Goal: Find contact information: Find contact information

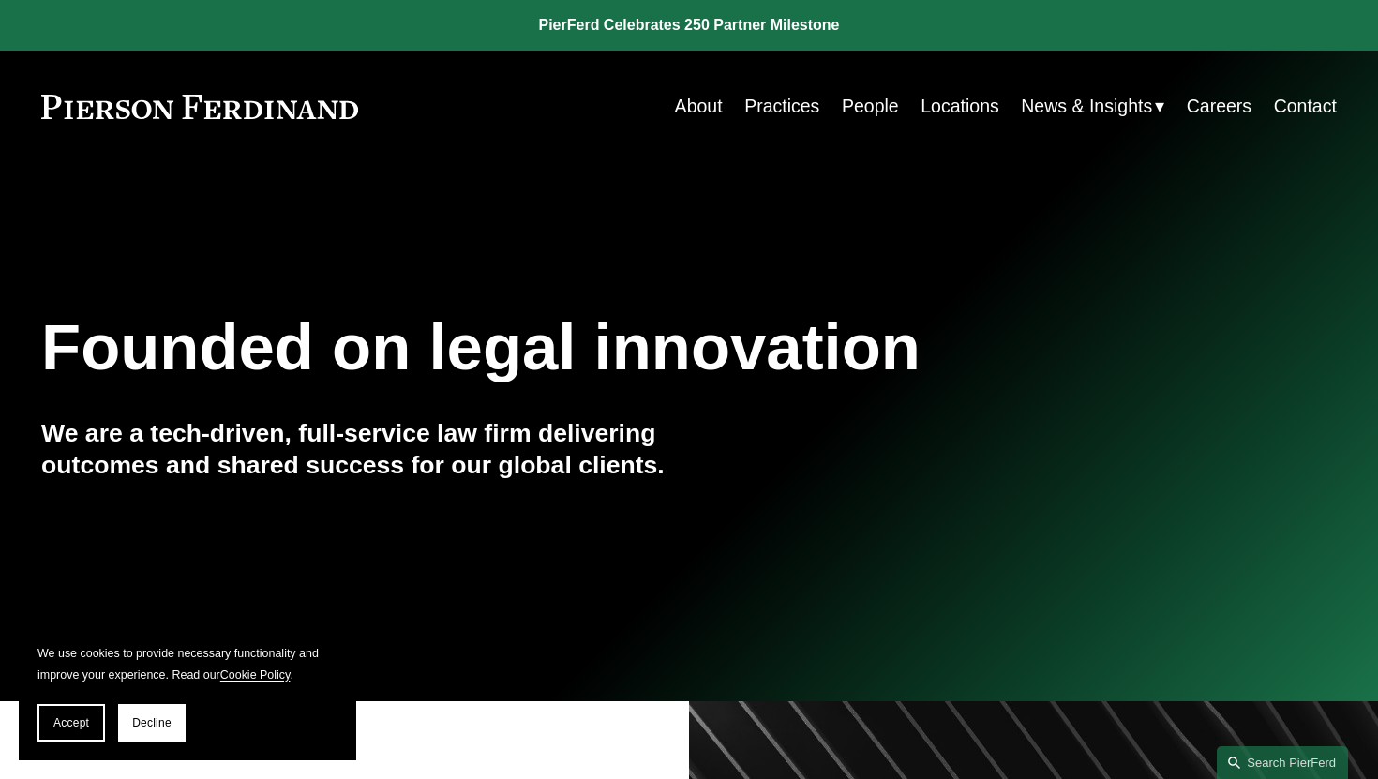
click at [803, 115] on link "Practices" at bounding box center [781, 106] width 75 height 37
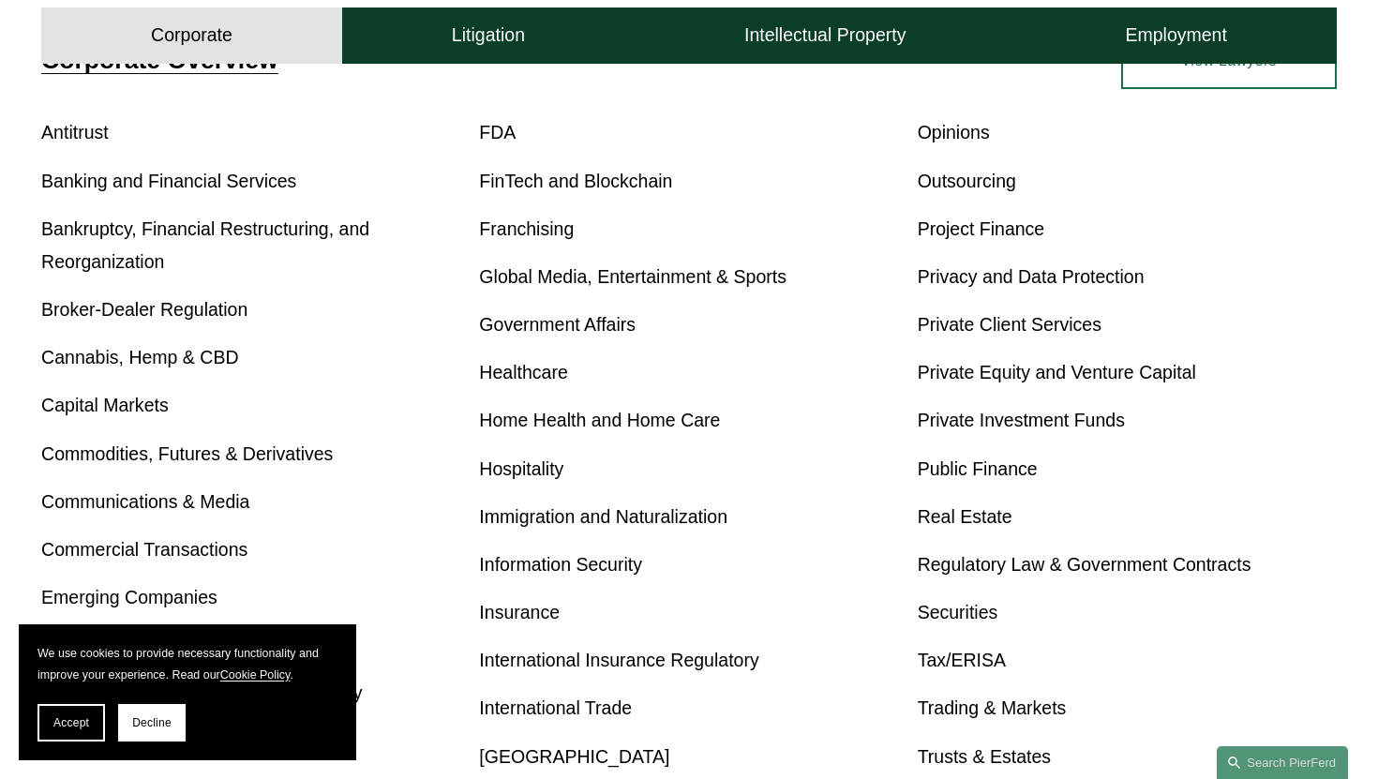
scroll to position [745, 0]
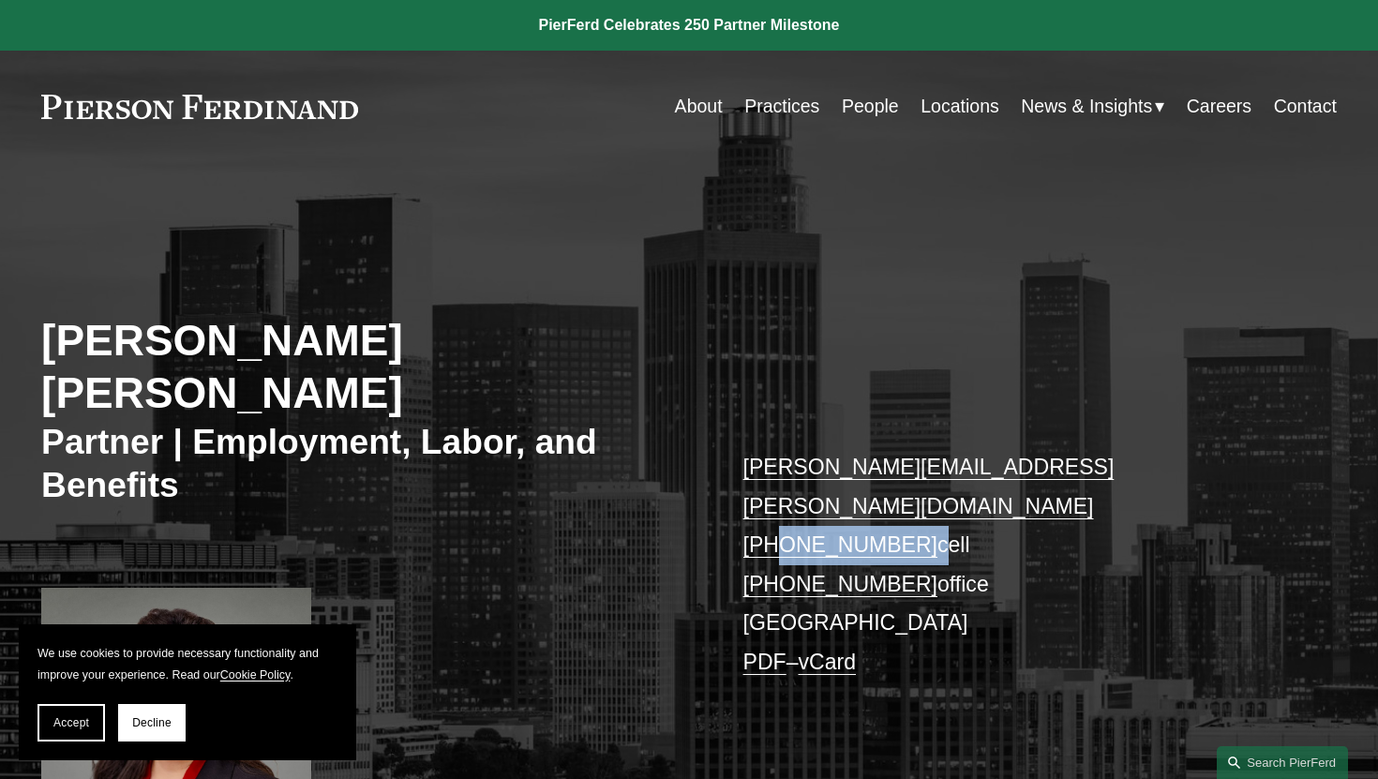
drag, startPoint x: 909, startPoint y: 462, endPoint x: 778, endPoint y: 453, distance: 131.6
click at [778, 453] on p "adriana.cara@pierferd.com +1.619.681.2502 cell +1.760.683.2309 office Los Angel…" at bounding box center [1013, 564] width 540 height 233
copy p "619.681.2502"
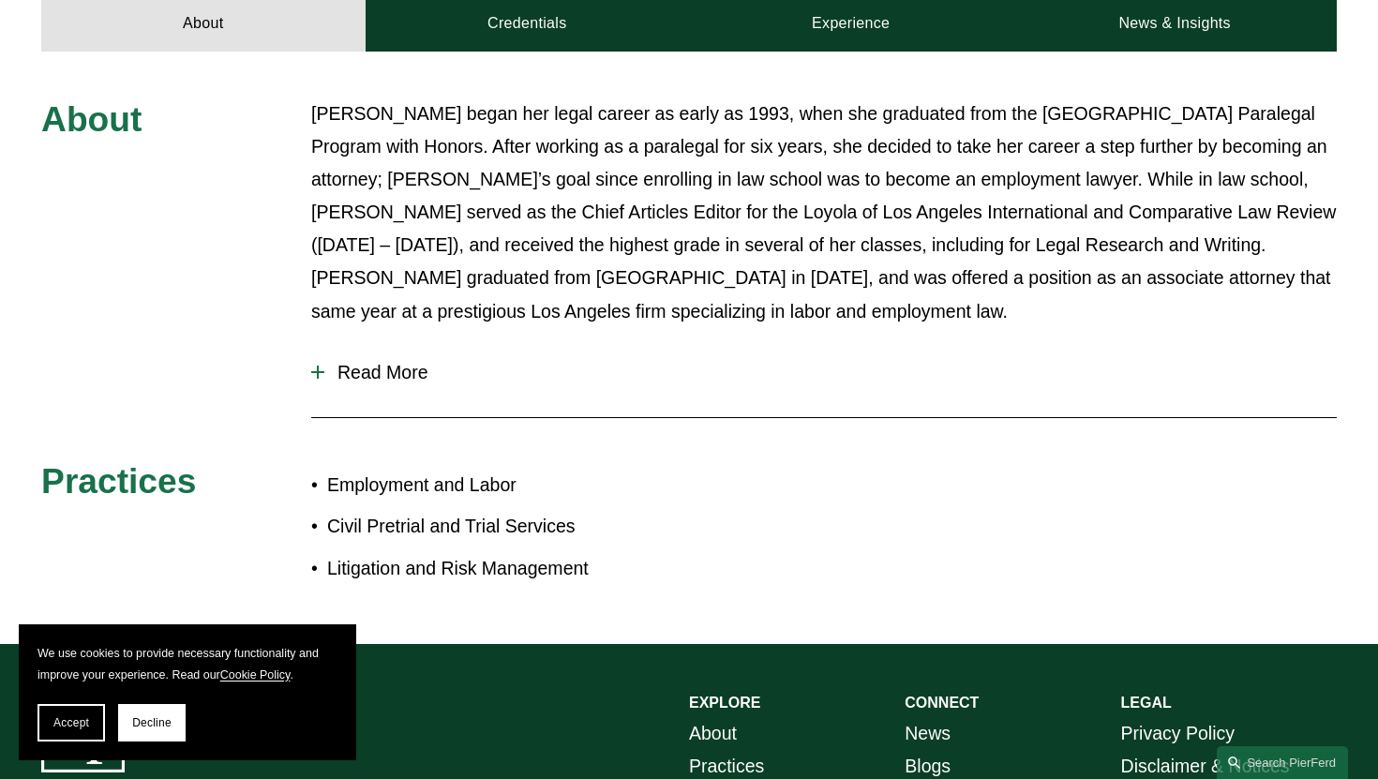
scroll to position [1004, 0]
